Goal: Browse casually: Explore the website without a specific task or goal

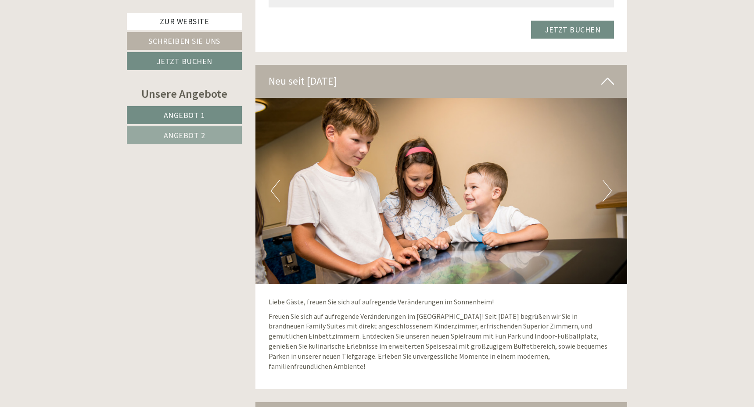
scroll to position [1854, 0]
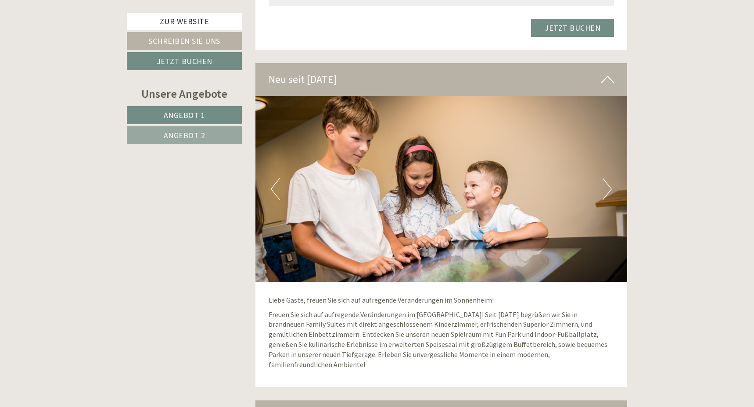
click at [603, 178] on button "Next" at bounding box center [607, 189] width 9 height 22
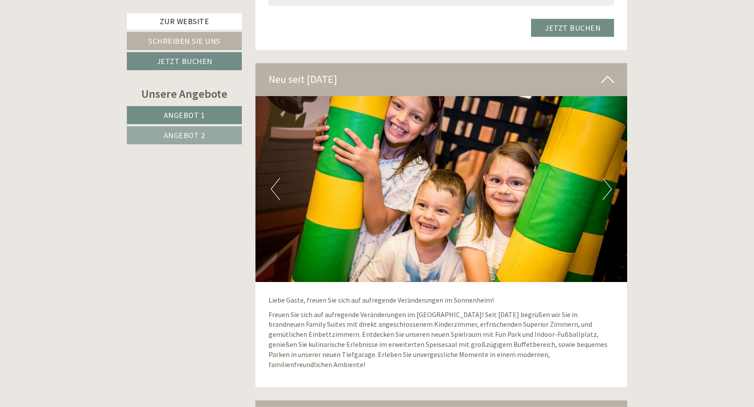
click at [603, 178] on button "Next" at bounding box center [607, 189] width 9 height 22
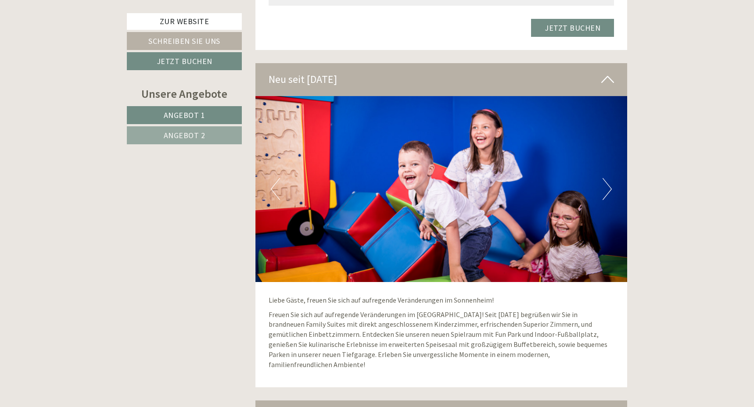
click at [603, 178] on button "Next" at bounding box center [607, 189] width 9 height 22
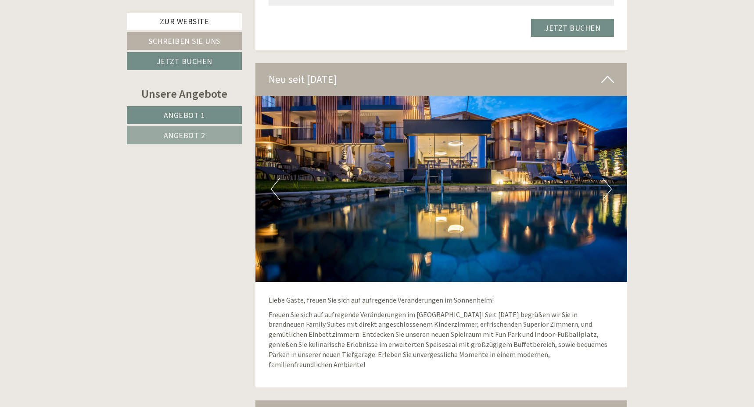
click at [603, 178] on button "Next" at bounding box center [607, 189] width 9 height 22
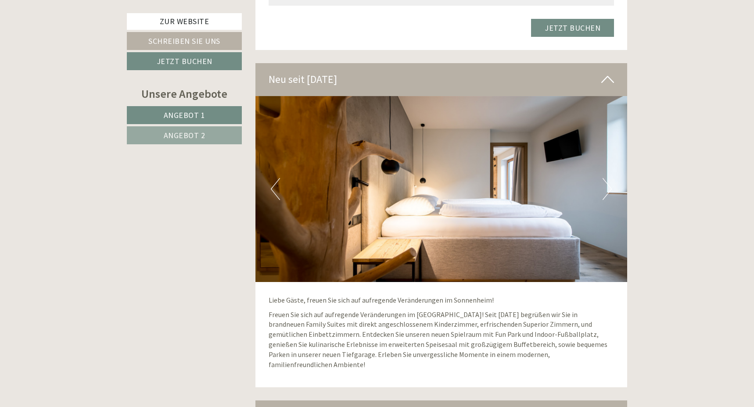
click at [603, 178] on button "Next" at bounding box center [607, 189] width 9 height 22
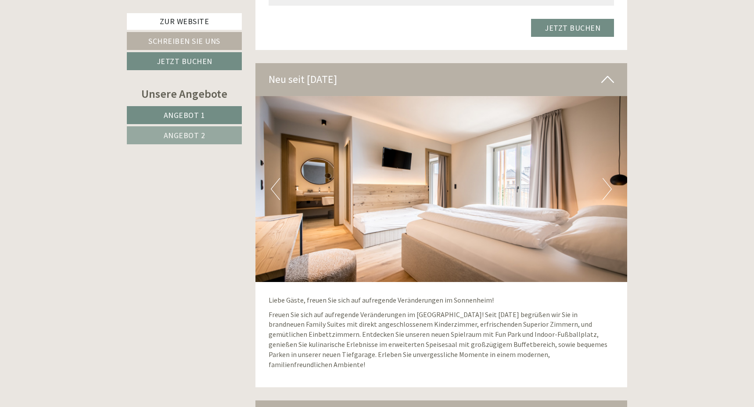
click at [603, 178] on button "Next" at bounding box center [607, 189] width 9 height 22
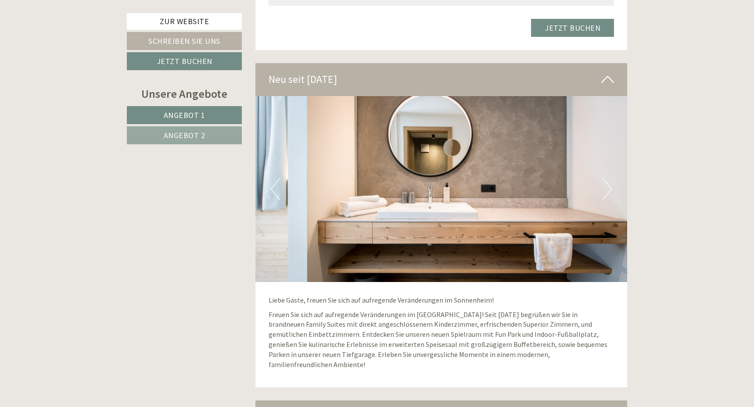
click at [603, 178] on button "Next" at bounding box center [607, 189] width 9 height 22
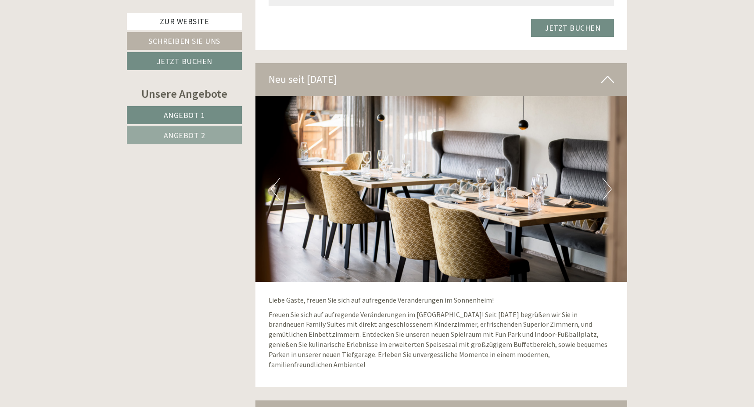
click at [603, 178] on button "Next" at bounding box center [607, 189] width 9 height 22
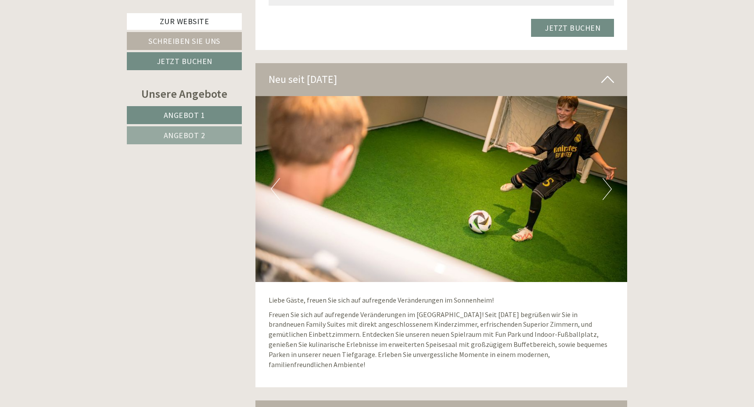
click at [603, 178] on button "Next" at bounding box center [607, 189] width 9 height 22
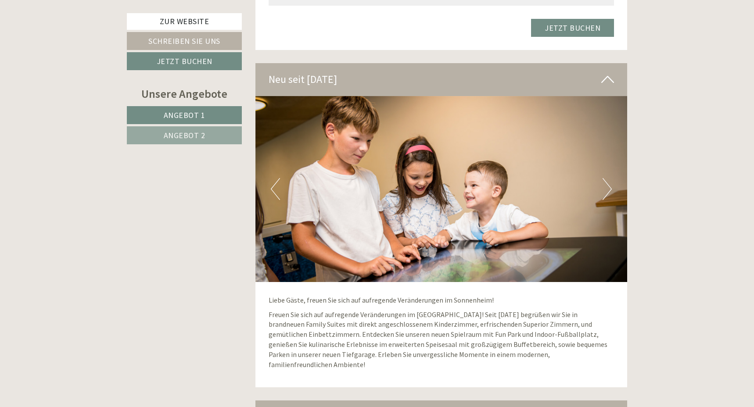
click at [603, 178] on button "Next" at bounding box center [607, 189] width 9 height 22
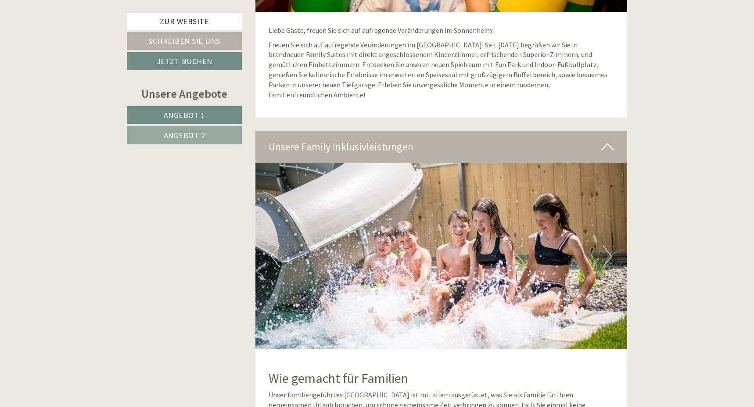
scroll to position [2143, 0]
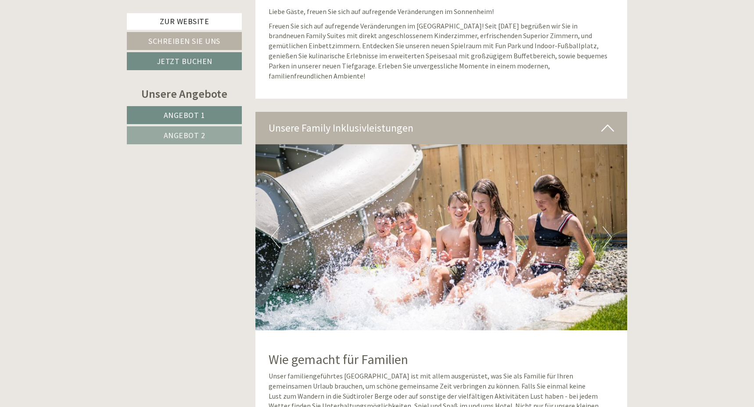
click at [606, 227] on button "Next" at bounding box center [607, 238] width 9 height 22
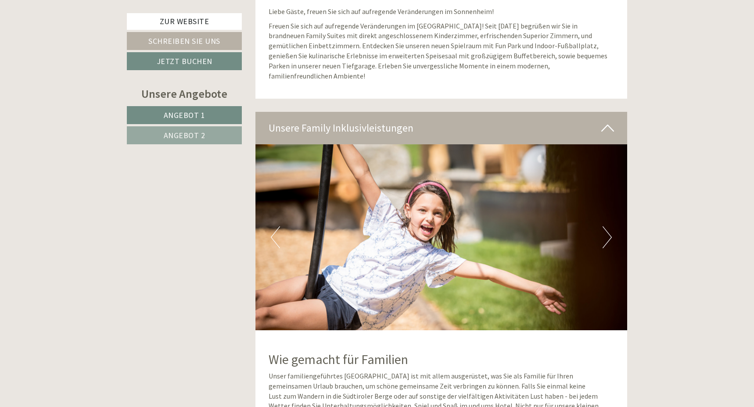
click at [606, 227] on button "Next" at bounding box center [607, 238] width 9 height 22
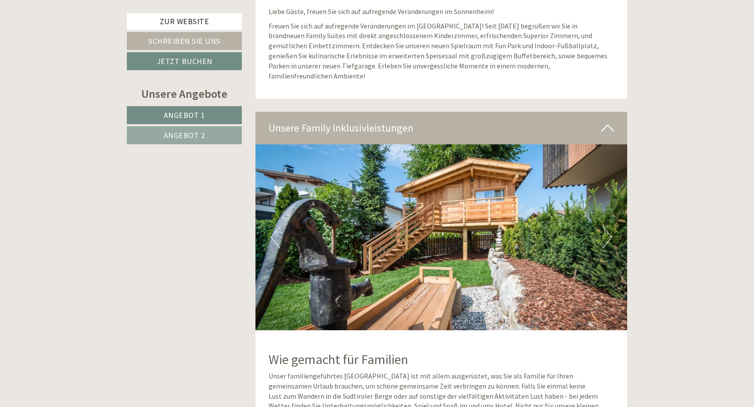
click at [606, 227] on button "Next" at bounding box center [607, 238] width 9 height 22
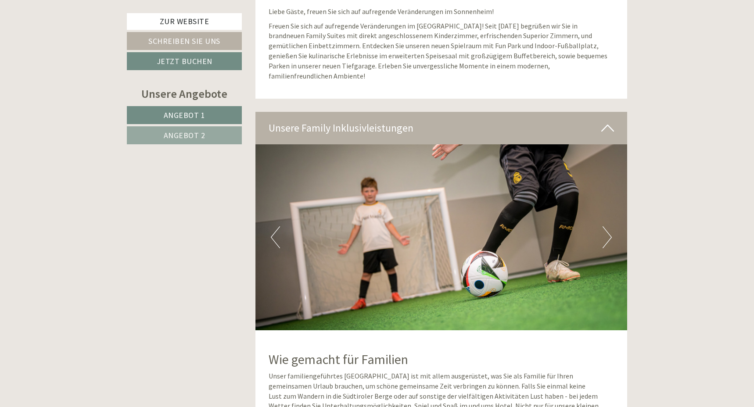
click at [606, 227] on button "Next" at bounding box center [607, 238] width 9 height 22
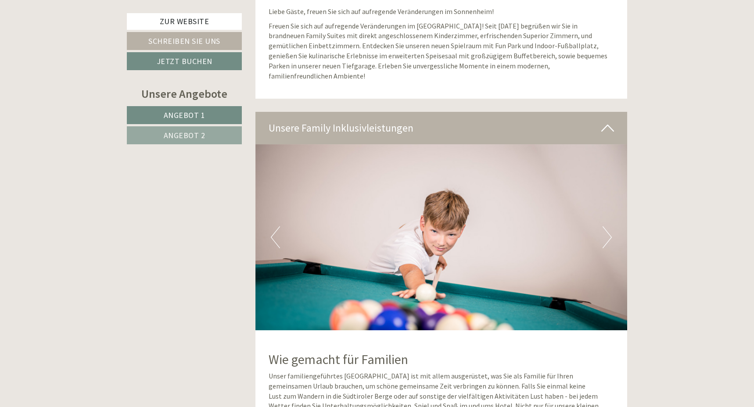
click at [606, 227] on button "Next" at bounding box center [607, 238] width 9 height 22
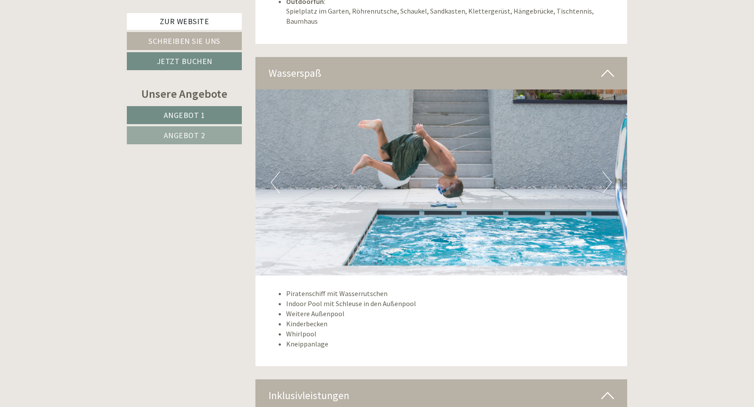
scroll to position [2610, 0]
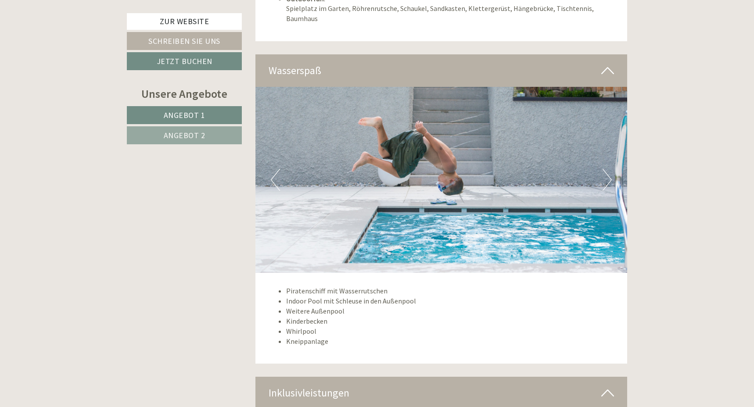
click at [616, 128] on img at bounding box center [442, 180] width 372 height 186
click at [609, 169] on button "Next" at bounding box center [607, 180] width 9 height 22
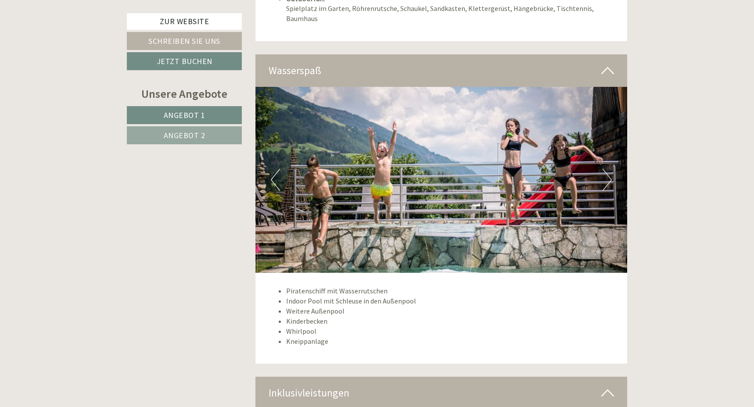
click at [609, 169] on button "Next" at bounding box center [607, 180] width 9 height 22
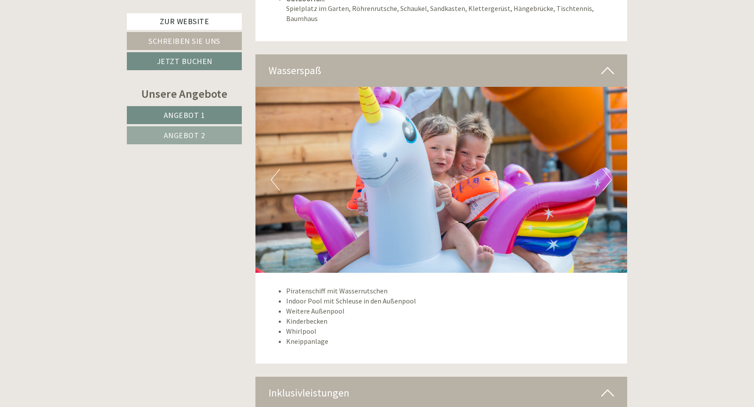
click at [609, 169] on button "Next" at bounding box center [607, 180] width 9 height 22
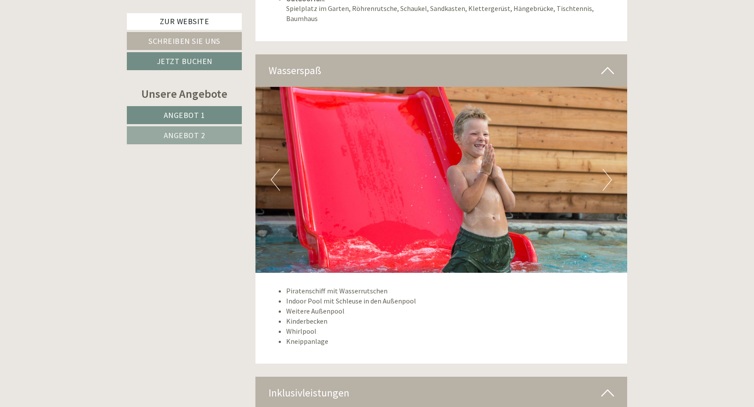
click at [609, 169] on button "Next" at bounding box center [607, 180] width 9 height 22
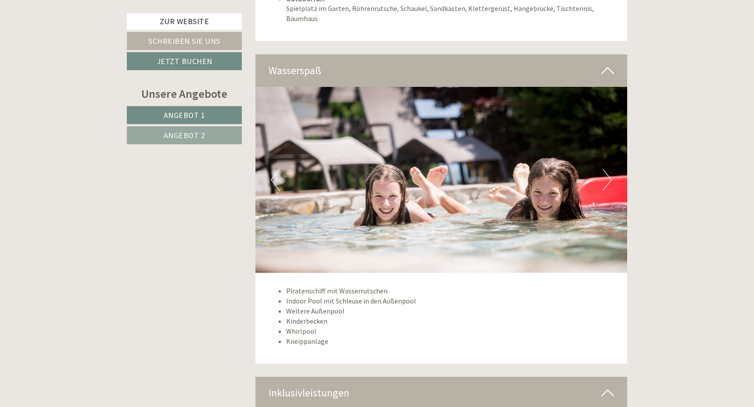
click at [609, 169] on button "Next" at bounding box center [607, 180] width 9 height 22
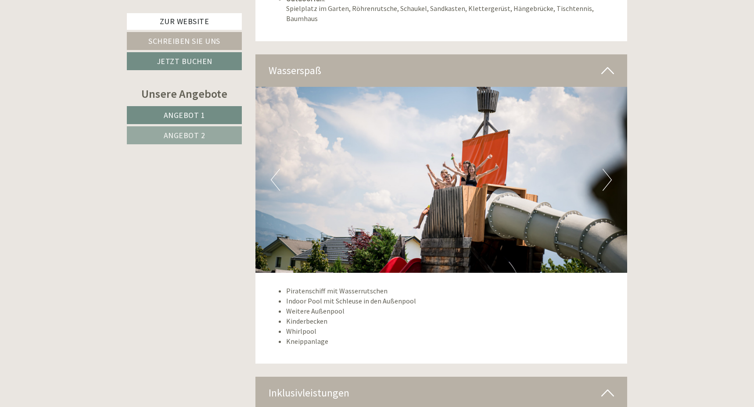
click at [609, 169] on button "Next" at bounding box center [607, 180] width 9 height 22
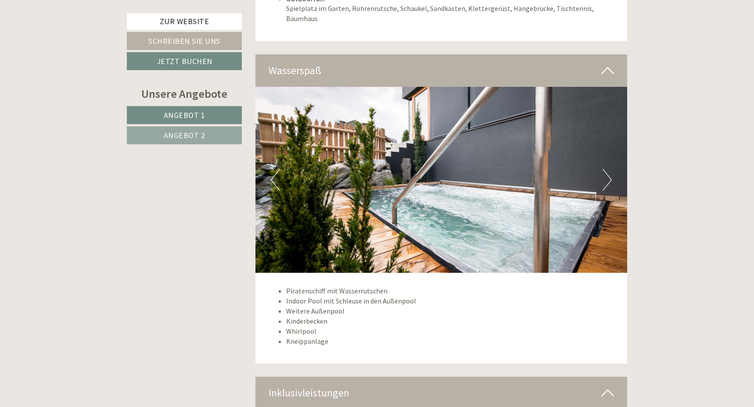
click at [609, 169] on button "Next" at bounding box center [607, 180] width 9 height 22
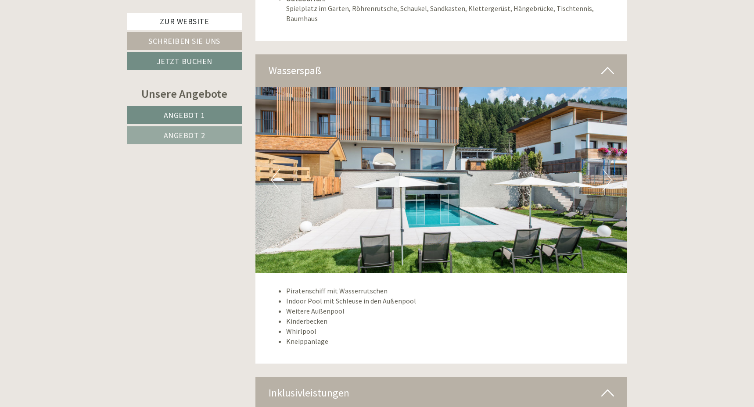
click at [609, 169] on button "Next" at bounding box center [607, 180] width 9 height 22
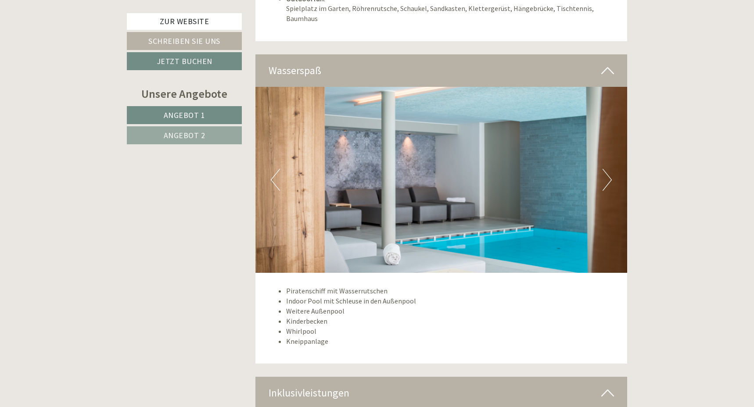
click at [609, 169] on button "Next" at bounding box center [607, 180] width 9 height 22
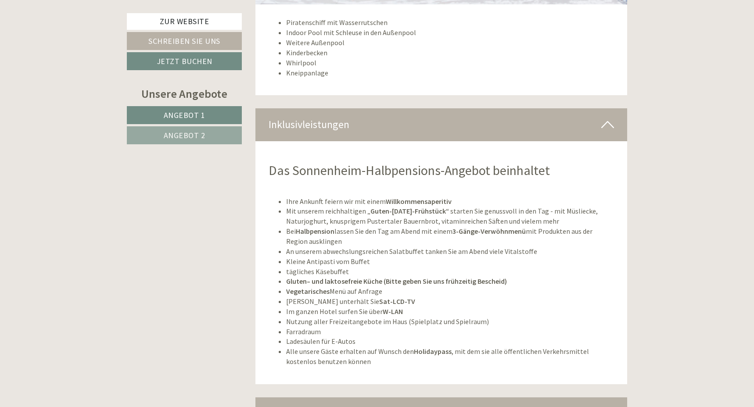
scroll to position [2877, 0]
